Goal: Task Accomplishment & Management: Complete application form

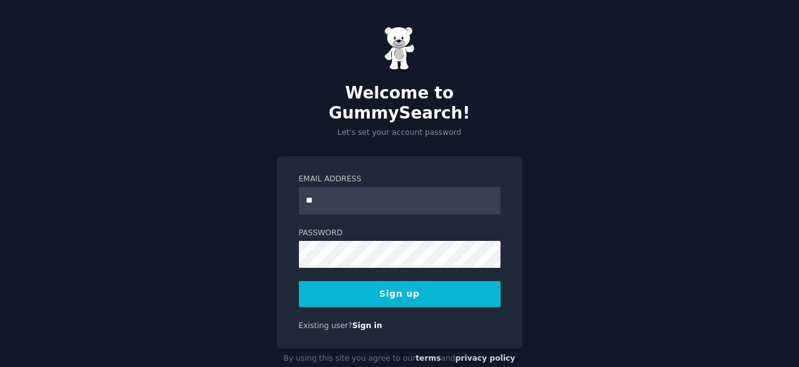
type input "**********"
click at [398, 281] on button "Sign up" at bounding box center [400, 294] width 202 height 26
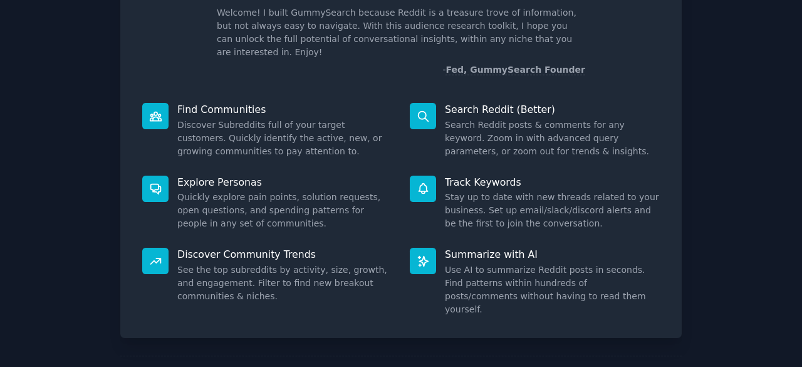
scroll to position [123, 0]
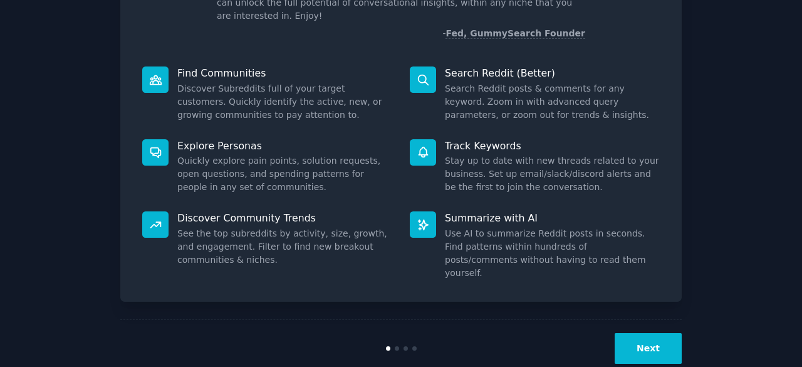
click at [652, 333] on button "Next" at bounding box center [648, 348] width 67 height 31
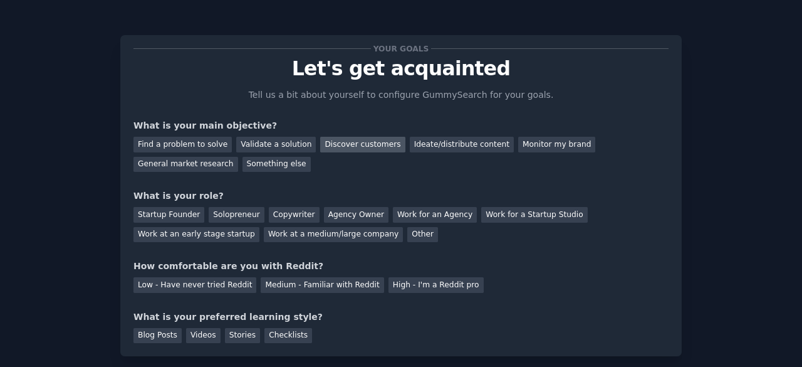
click at [354, 143] on div "Discover customers" at bounding box center [362, 145] width 85 height 16
click at [179, 216] on div "Startup Founder" at bounding box center [169, 215] width 71 height 16
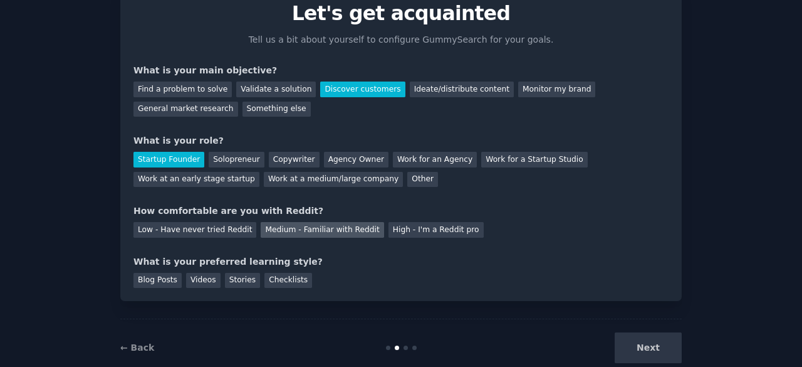
click at [297, 229] on div "Medium - Familiar with Reddit" at bounding box center [322, 230] width 123 height 16
click at [285, 281] on div "Checklists" at bounding box center [289, 281] width 48 height 16
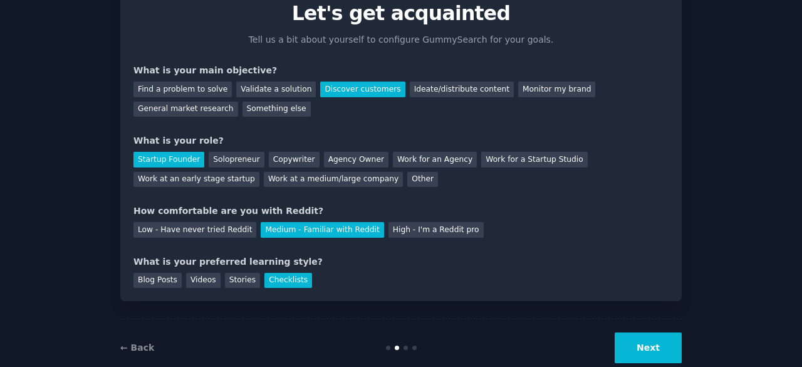
click at [656, 347] on button "Next" at bounding box center [648, 347] width 67 height 31
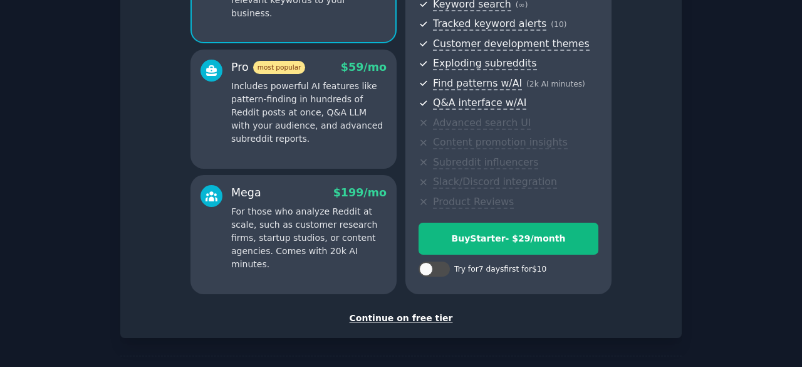
scroll to position [192, 0]
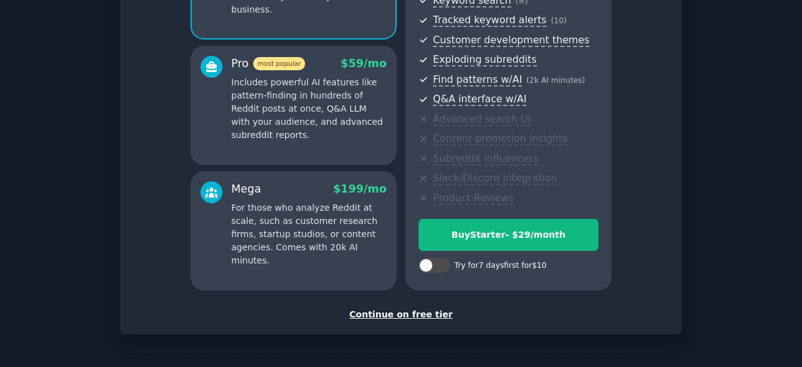
click at [429, 314] on div "Continue on free tier" at bounding box center [401, 314] width 535 height 13
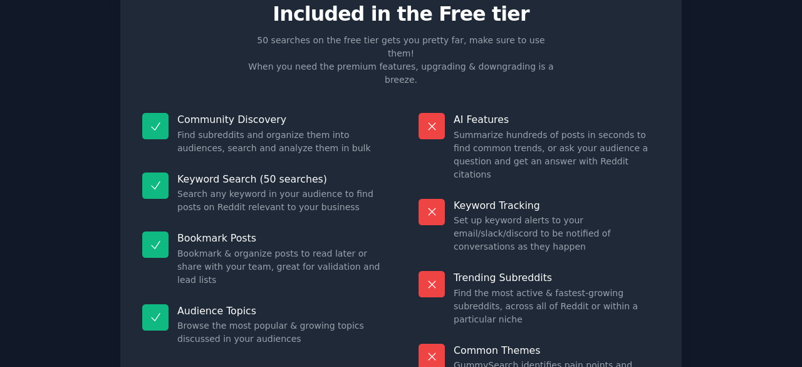
scroll to position [121, 0]
